Goal: Task Accomplishment & Management: Manage account settings

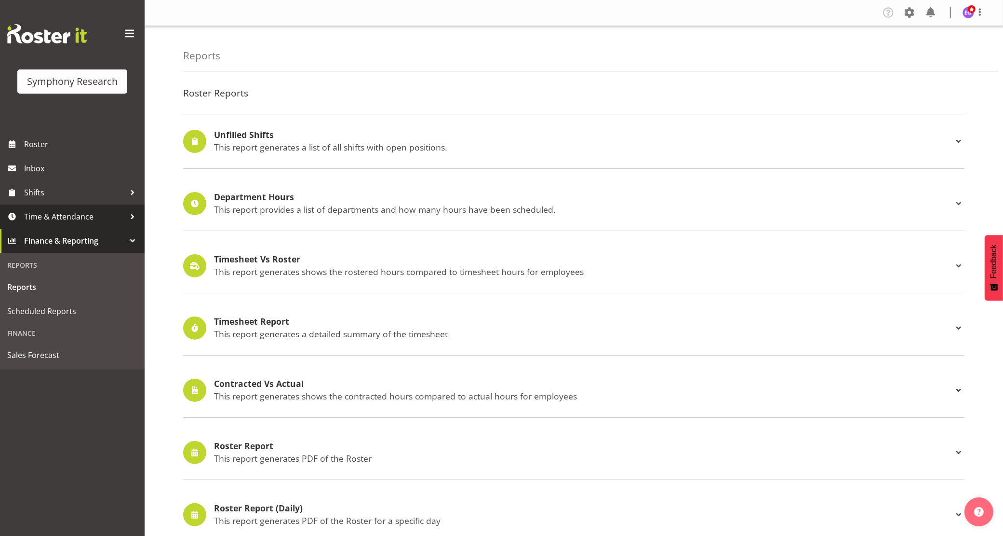
drag, startPoint x: 42, startPoint y: 213, endPoint x: 65, endPoint y: 227, distance: 26.9
click at [43, 214] on span "Time & Attendance" at bounding box center [74, 216] width 101 height 14
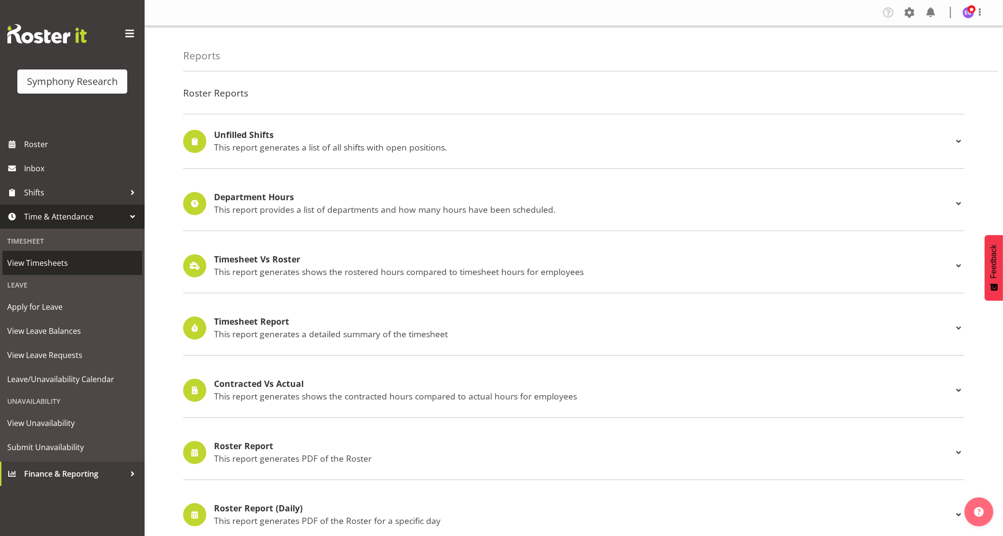
click at [75, 266] on span "View Timesheets" at bounding box center [72, 262] width 130 height 14
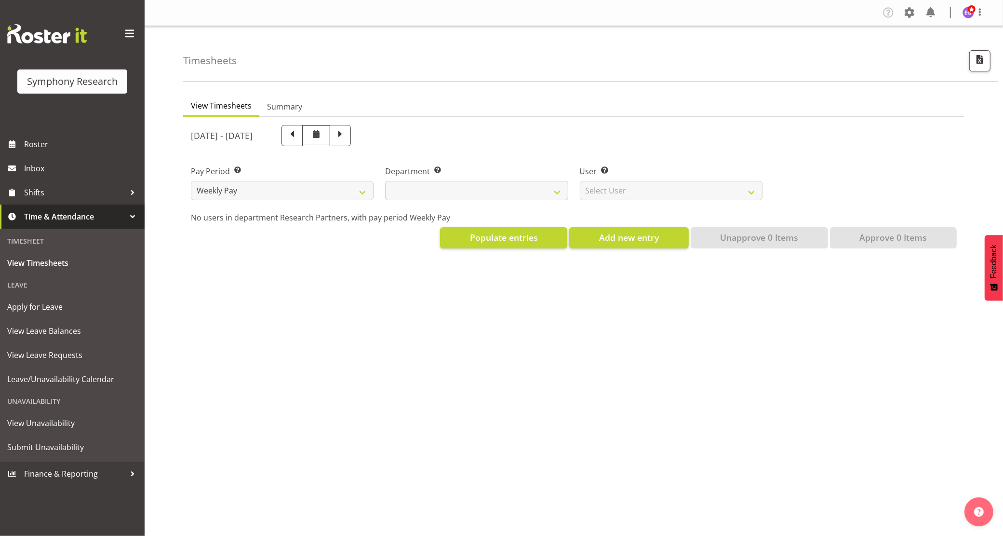
select select
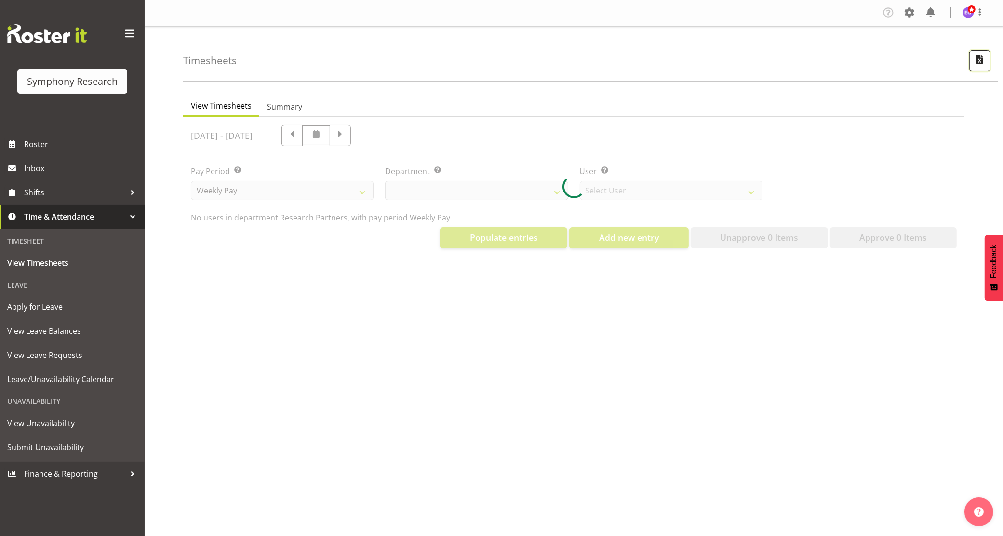
click at [981, 58] on span "button" at bounding box center [980, 59] width 13 height 13
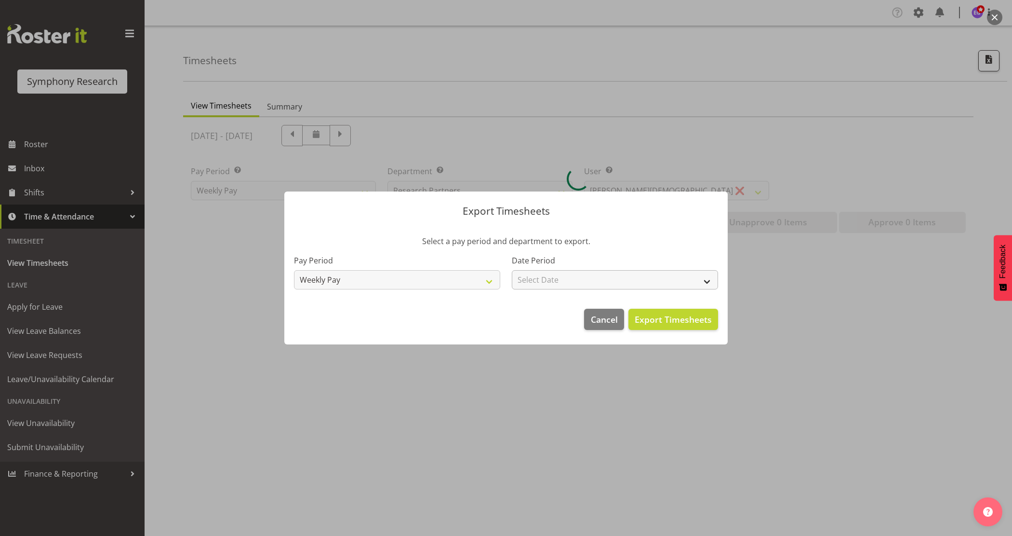
select select "10174"
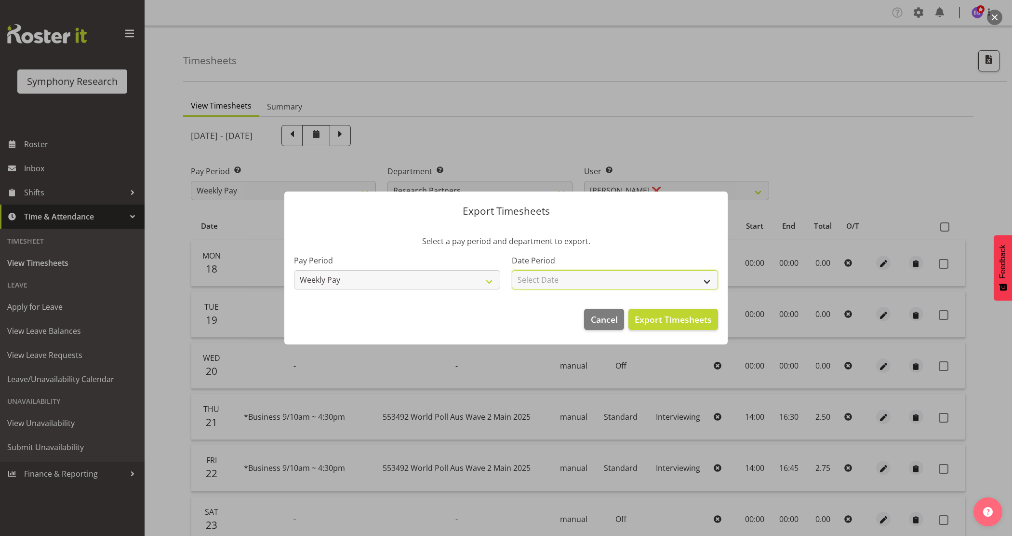
click at [627, 277] on select "Select Date Week starting [DATE] Week starting [DATE] Week starting [DATE] Week…" at bounding box center [615, 279] width 206 height 19
select select "[DATE]"
click at [512, 270] on select "Select Date Week starting [DATE] Week starting [DATE] Week starting [DATE] Week…" at bounding box center [615, 279] width 206 height 19
click at [666, 321] on span "Export Timesheets" at bounding box center [673, 319] width 77 height 13
click at [664, 322] on span "Export Timesheets" at bounding box center [673, 319] width 77 height 13
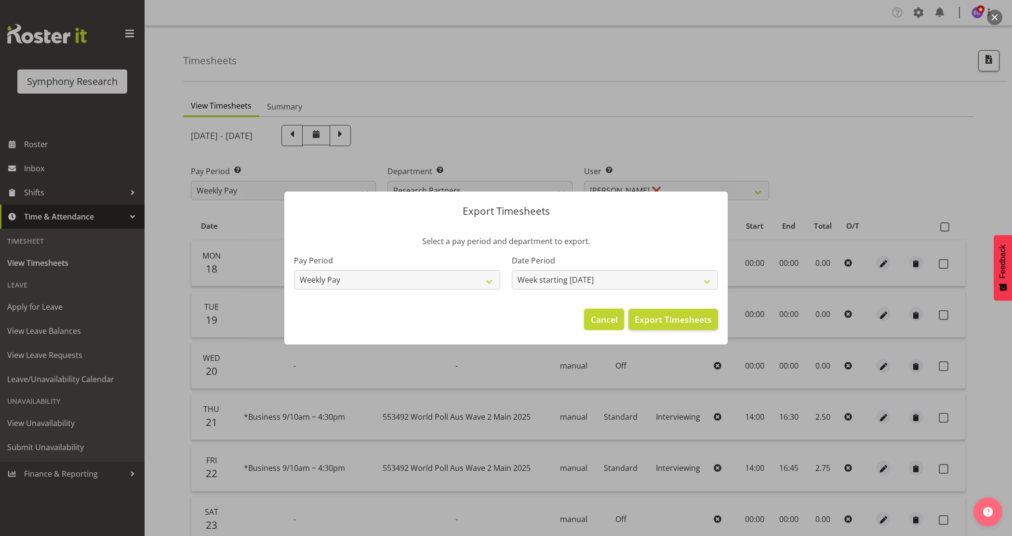
click at [601, 318] on span "Cancel" at bounding box center [604, 319] width 27 height 13
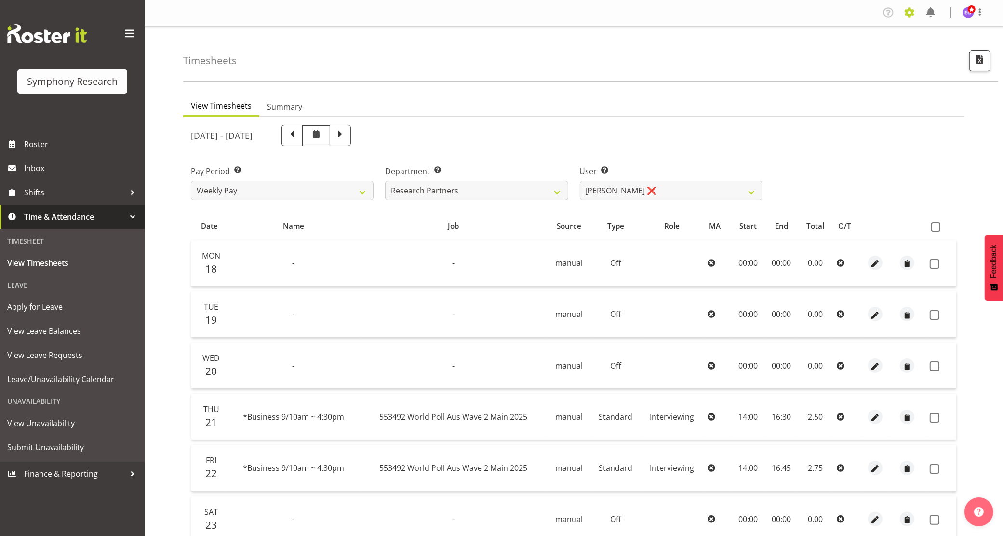
click at [910, 10] on span at bounding box center [909, 12] width 15 height 15
click at [833, 105] on link "Employees" at bounding box center [851, 104] width 134 height 17
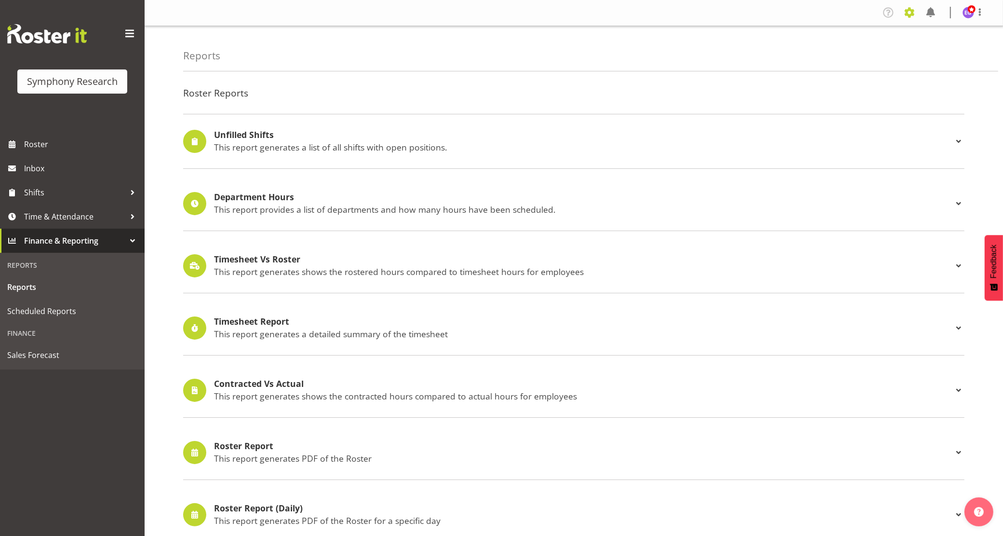
click at [907, 10] on span at bounding box center [909, 12] width 15 height 15
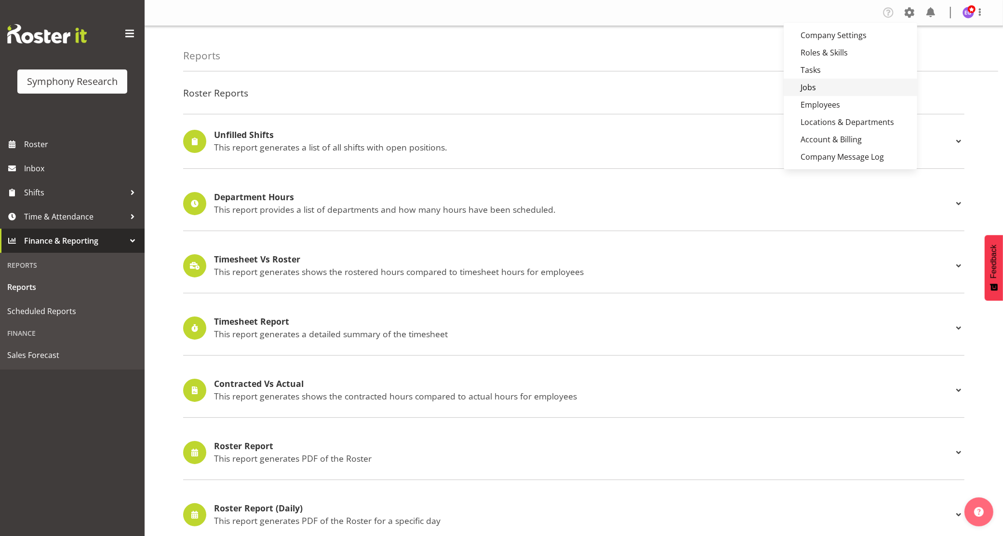
click at [829, 88] on link "Jobs" at bounding box center [851, 87] width 134 height 17
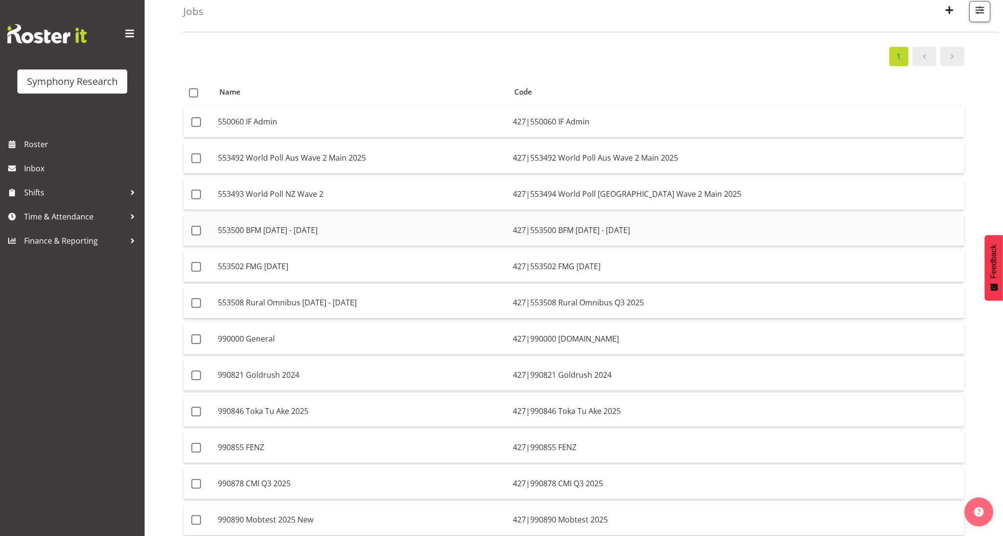
scroll to position [181, 0]
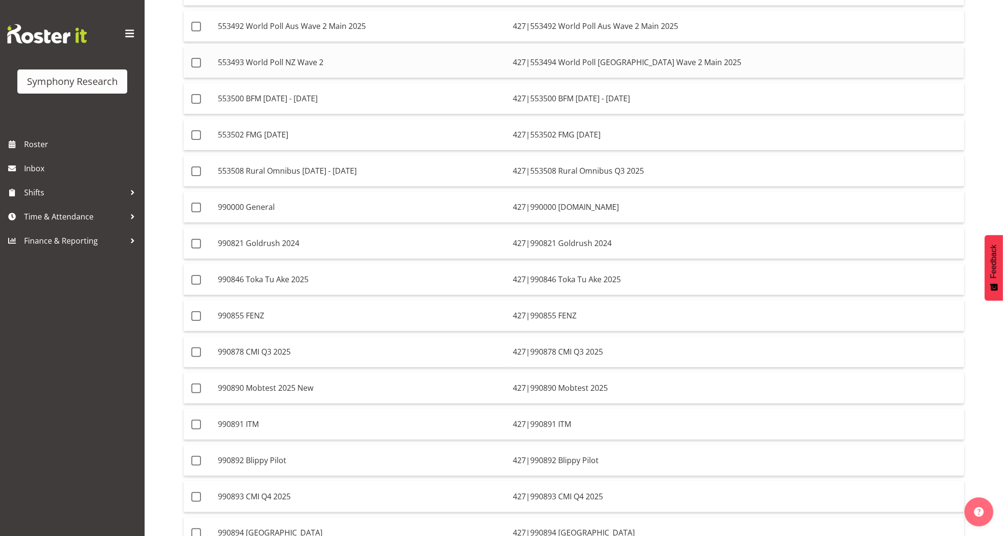
click at [509, 64] on td "553493 World Poll NZ Wave 2" at bounding box center [361, 62] width 295 height 31
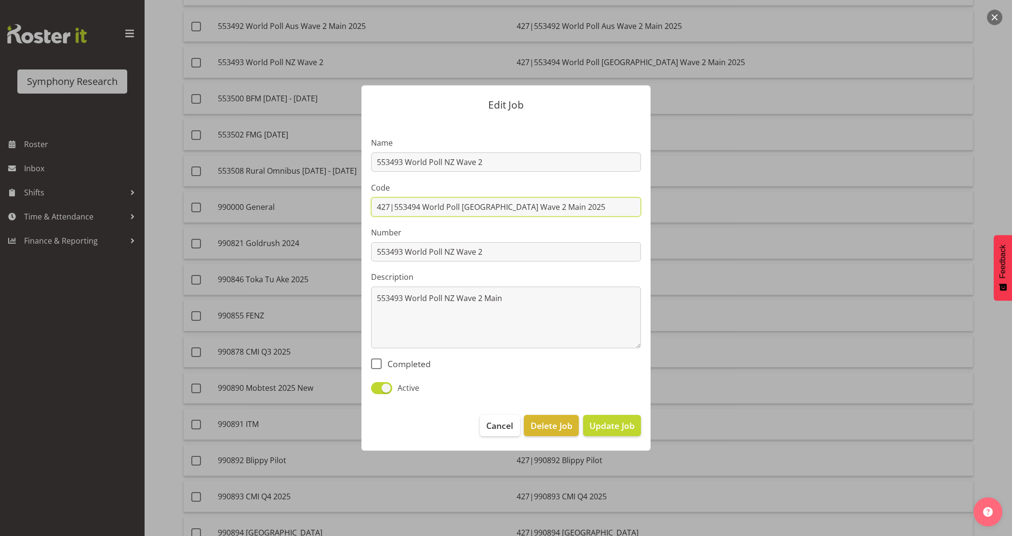
click at [468, 208] on input "427|553494 World Poll [GEOGRAPHIC_DATA] Wave 2 Main 2025" at bounding box center [506, 206] width 270 height 19
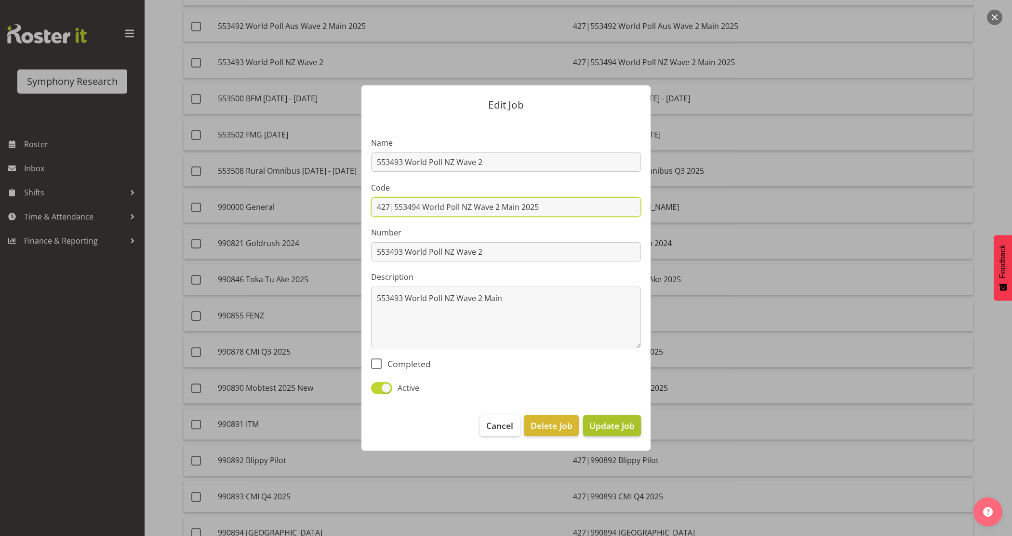
type input "427|553494 World Poll NZ Wave 2 Main 2025"
click at [603, 421] on span "Update Job" at bounding box center [612, 425] width 45 height 13
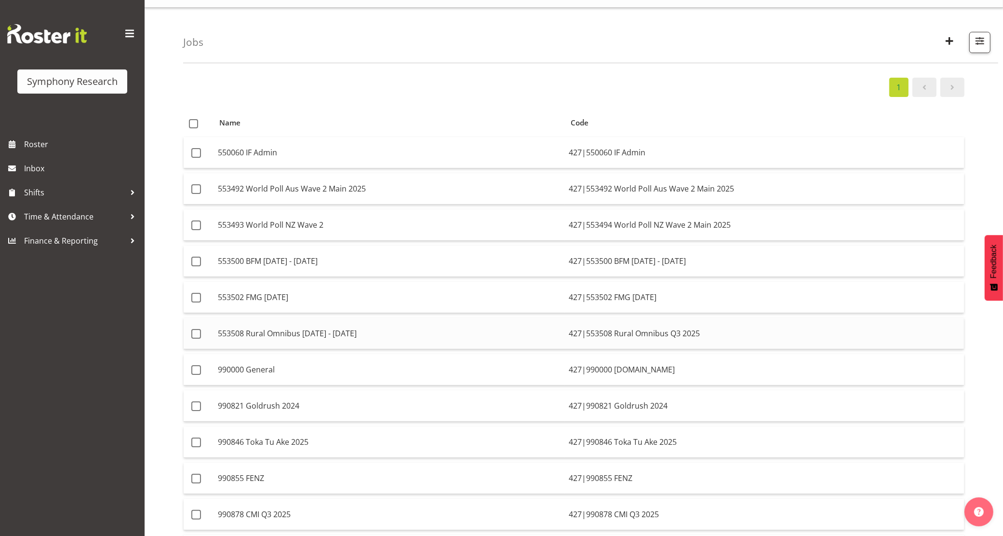
scroll to position [0, 0]
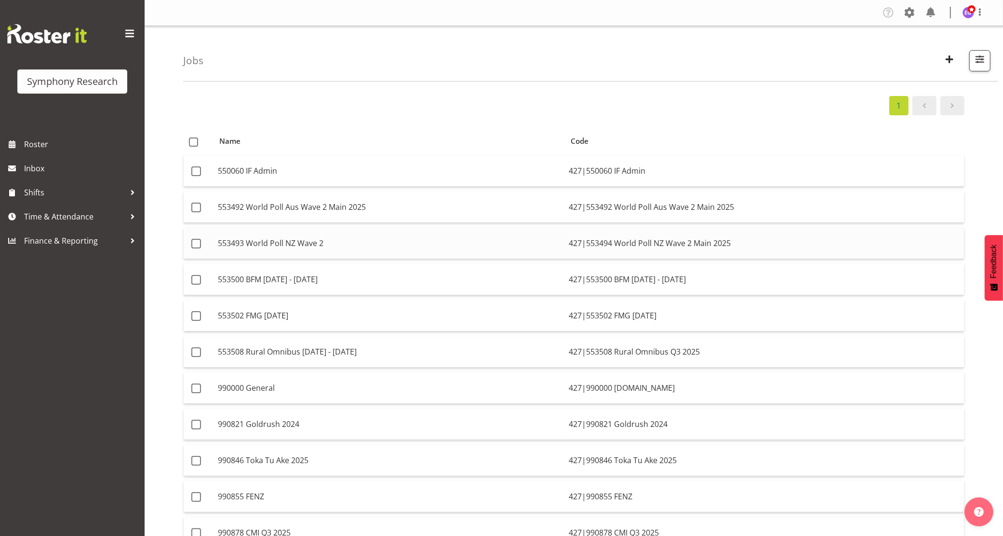
click at [482, 251] on td "553493 World Poll NZ Wave 2" at bounding box center [389, 243] width 351 height 31
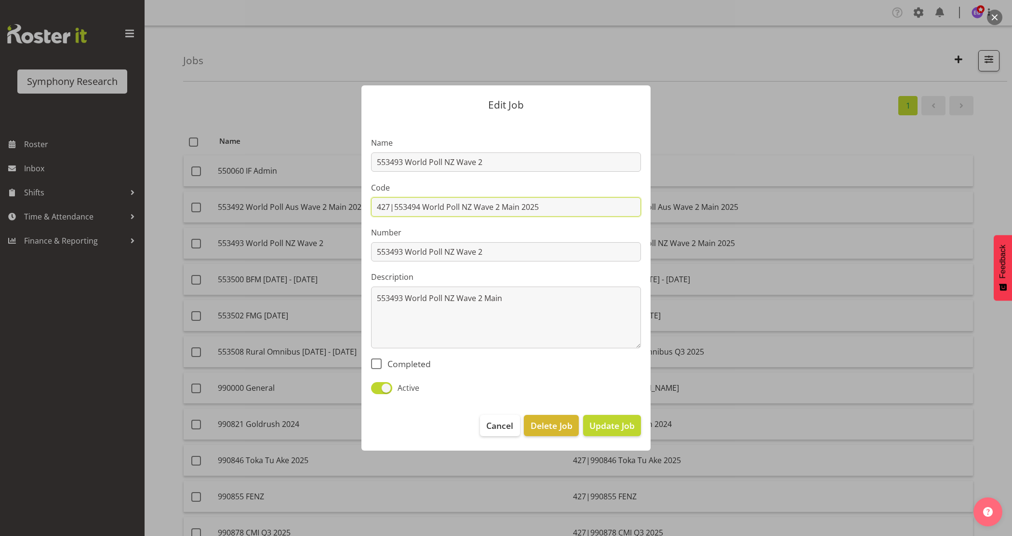
click at [471, 205] on input "427|553494 World Poll NZ Wave 2 Main 2025" at bounding box center [506, 206] width 270 height 19
drag, startPoint x: 500, startPoint y: 206, endPoint x: 625, endPoint y: 203, distance: 124.4
click at [628, 205] on input "427|553494 World Poll NZ Wave 2 Main 2025" at bounding box center [506, 206] width 270 height 19
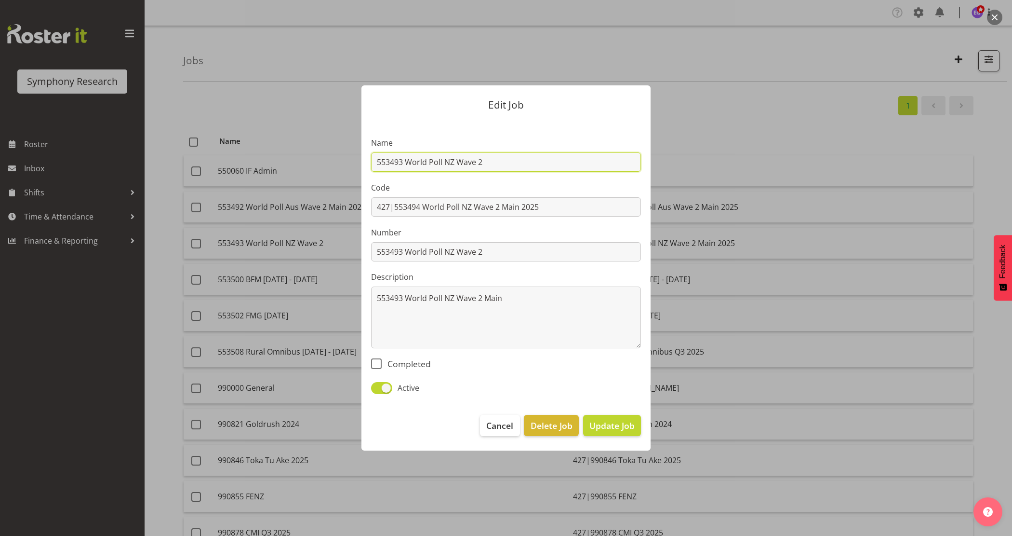
click at [528, 163] on input "553493 World Poll NZ Wave 2" at bounding box center [506, 161] width 270 height 19
paste input "Main 2025"
type input "553493 World Poll NZ Wave 2 Main 2025"
click at [608, 428] on span "Update Job" at bounding box center [612, 425] width 45 height 13
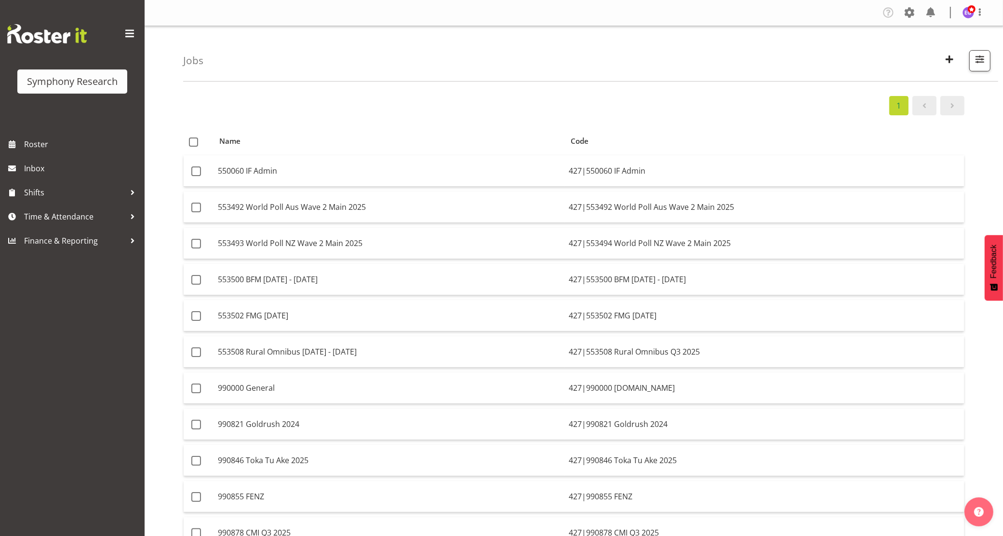
click at [492, 99] on div "1" at bounding box center [573, 105] width 781 height 19
